Goal: Task Accomplishment & Management: Manage account settings

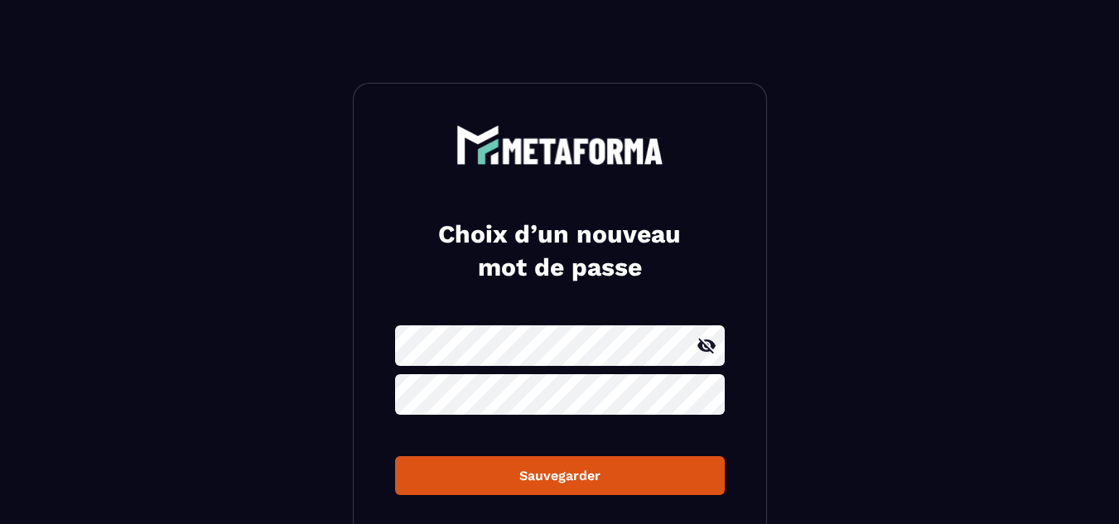
click at [704, 350] on icon at bounding box center [706, 346] width 18 height 15
click at [710, 396] on icon at bounding box center [707, 395] width 20 height 20
click at [552, 478] on div "Sauvegarder" at bounding box center [559, 476] width 303 height 16
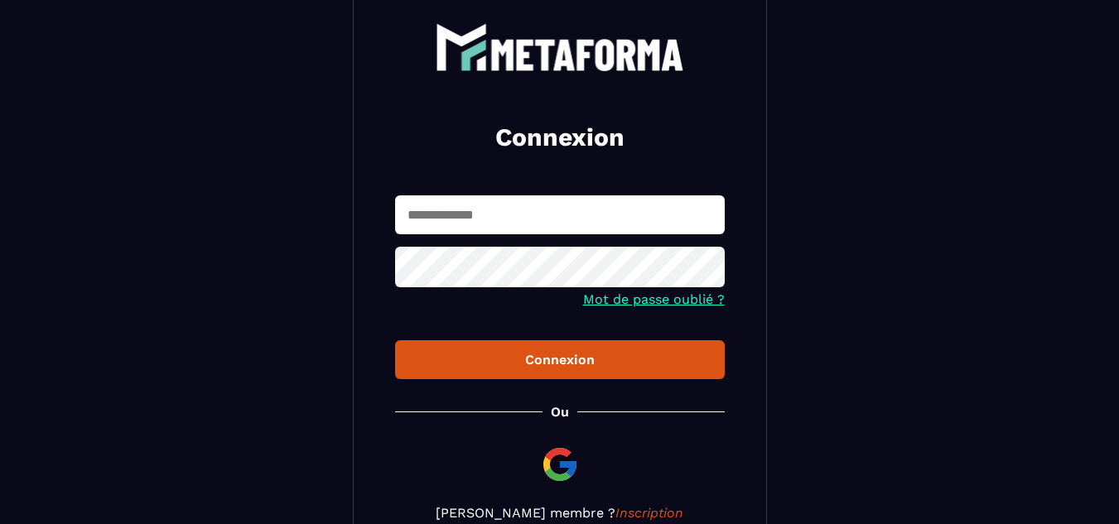
scroll to position [97, 0]
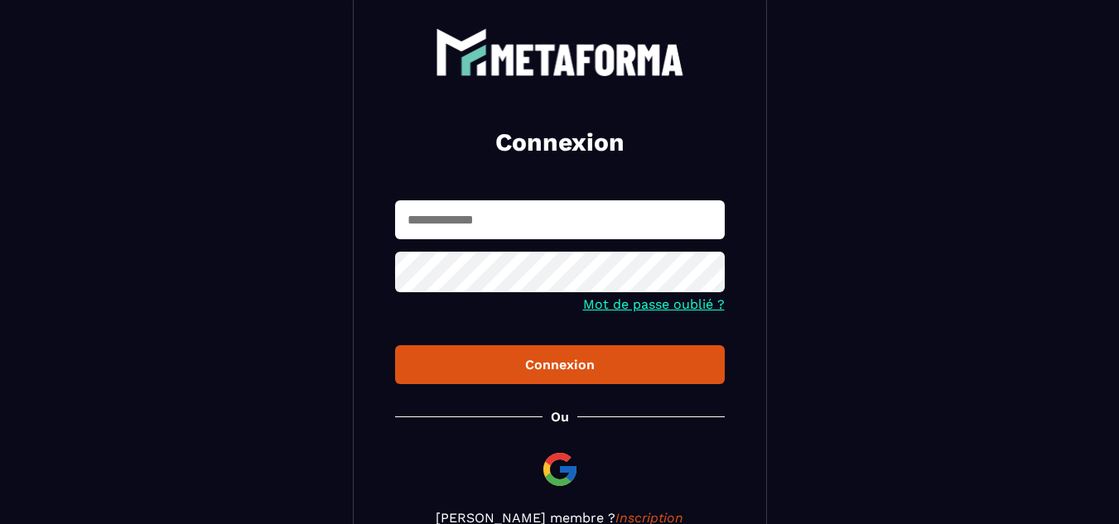
click at [420, 232] on input "text" at bounding box center [560, 219] width 330 height 39
type input "**********"
click at [702, 282] on icon at bounding box center [707, 274] width 20 height 20
click at [556, 365] on div "Connexion" at bounding box center [559, 365] width 303 height 16
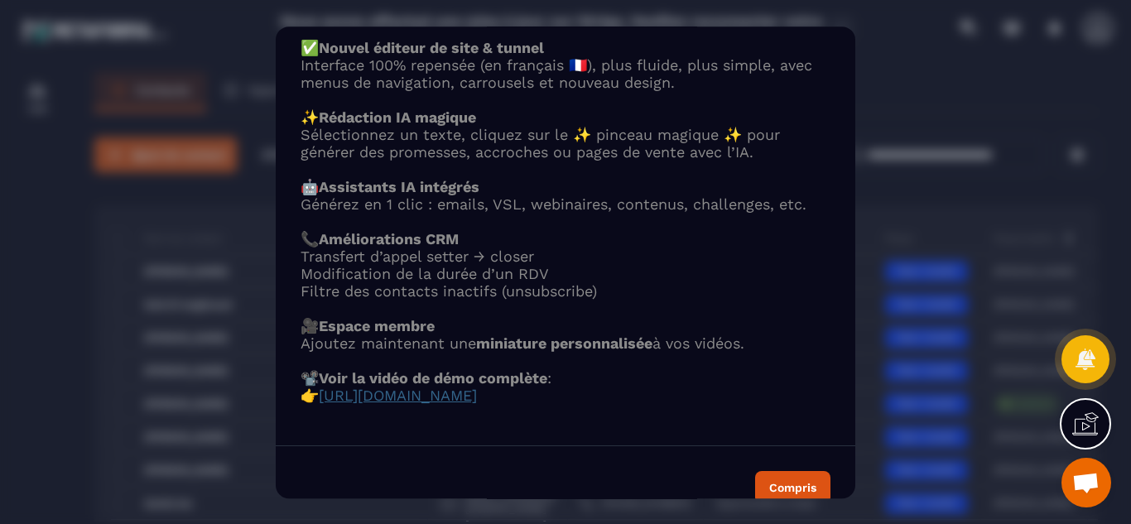
scroll to position [89, 0]
click at [477, 403] on span "[URL][DOMAIN_NAME]" at bounding box center [398, 393] width 158 height 17
